Goal: Transaction & Acquisition: Purchase product/service

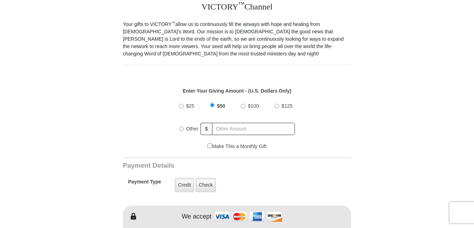
scroll to position [211, 0]
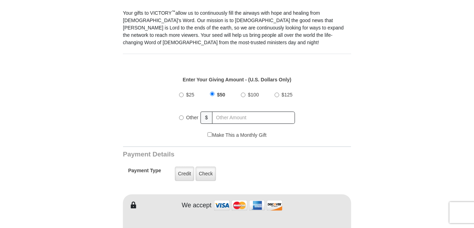
click at [207, 69] on div "Enter Your Giving Amount - (U.S. Dollars Only) Amount must be a valid number Th…" at bounding box center [237, 100] width 228 height 63
click at [181, 115] on input "Other" at bounding box center [181, 117] width 5 height 5
radio input "true"
type input "0"
click at [286, 151] on h3 "Payment Details" at bounding box center [212, 155] width 179 height 8
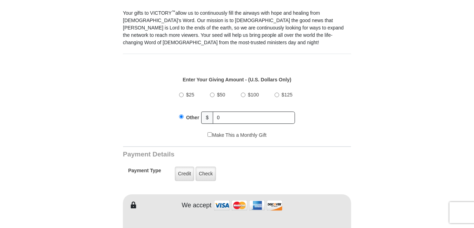
click at [320, 200] on div "We accept" at bounding box center [265, 205] width 171 height 15
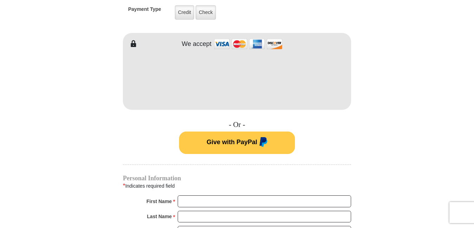
scroll to position [371, 0]
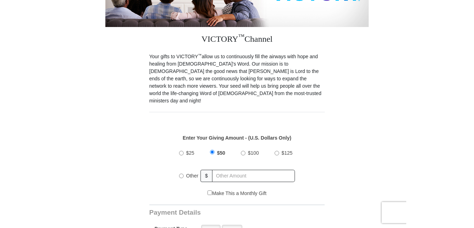
scroll to position [154, 0]
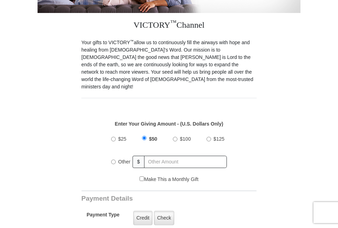
click at [113, 160] on input "Other" at bounding box center [113, 162] width 5 height 5
radio input "true"
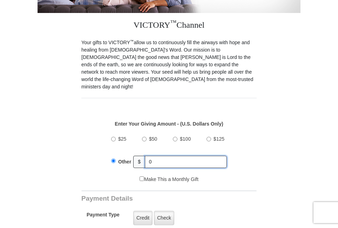
type input "0"
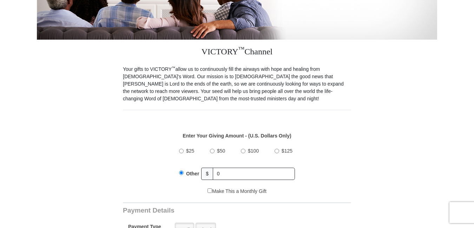
click at [330, 188] on div "Make This a Monthly Gift" at bounding box center [237, 195] width 221 height 15
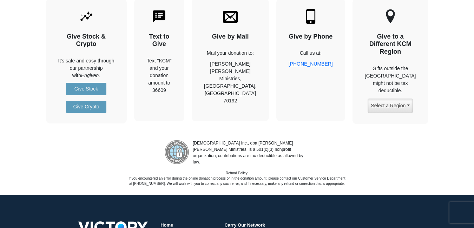
scroll to position [870, 0]
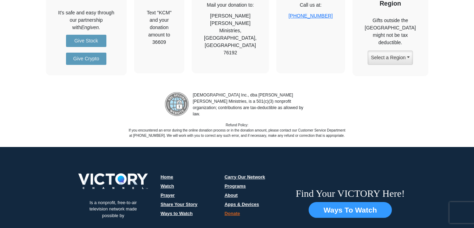
scroll to position [926, 0]
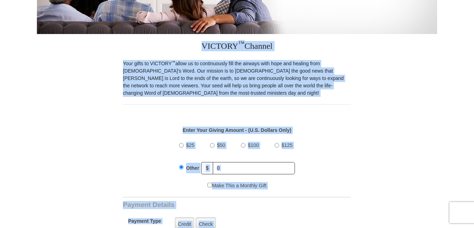
drag, startPoint x: 459, startPoint y: 9, endPoint x: 478, endPoint y: -18, distance: 32.3
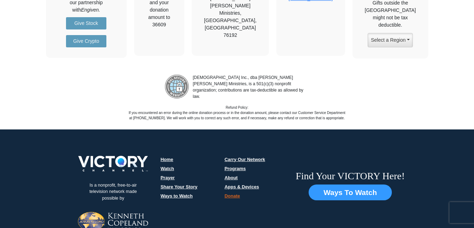
scroll to position [941, 0]
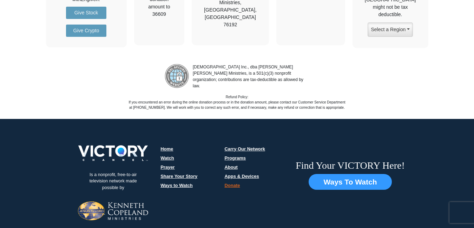
click at [251, 154] on li "Programs" at bounding box center [254, 157] width 61 height 7
click at [231, 183] on link "Donate" at bounding box center [231, 185] width 15 height 5
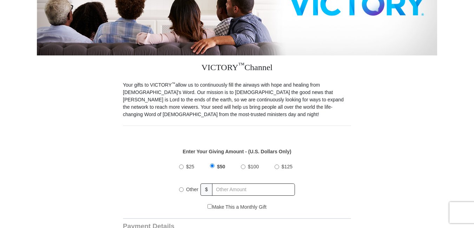
scroll to position [140, 0]
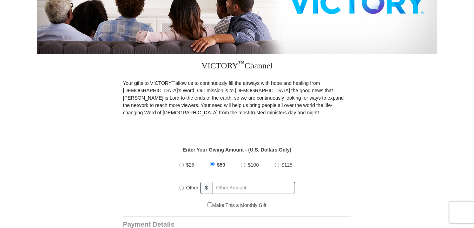
click at [180, 186] on input "Other" at bounding box center [181, 188] width 5 height 5
radio input "true"
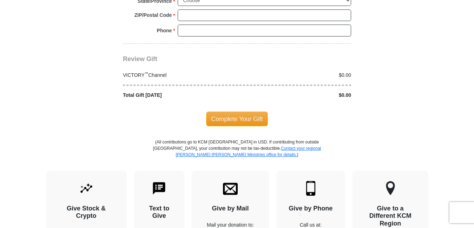
scroll to position [705, 0]
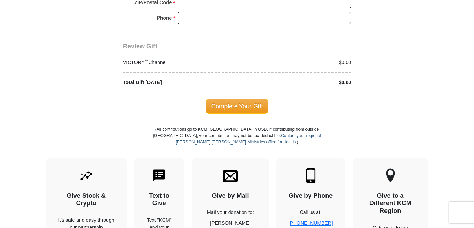
click at [247, 134] on link "Contact your regional [PERSON_NAME] [PERSON_NAME] Ministries office for details." at bounding box center [247, 138] width 145 height 11
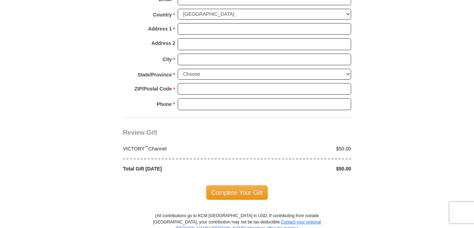
scroll to position [632, 0]
